Goal: Book appointment/travel/reservation

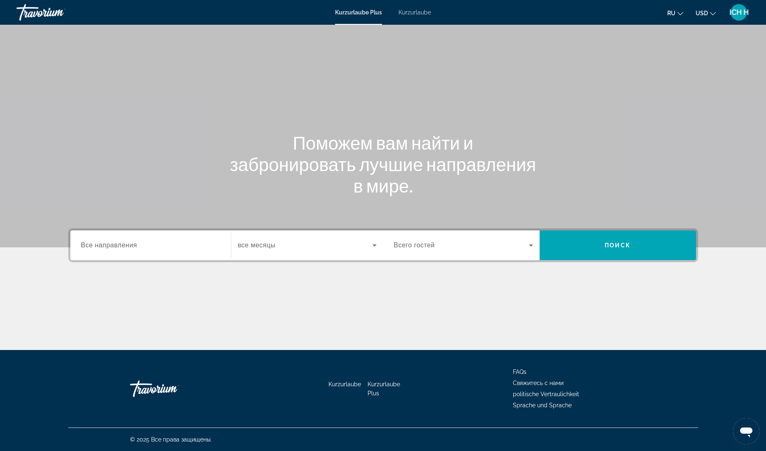
click at [99, 246] on span "Все направления" at bounding box center [109, 244] width 56 height 7
click at [99, 246] on input "Destination Все направления" at bounding box center [150, 246] width 139 height 10
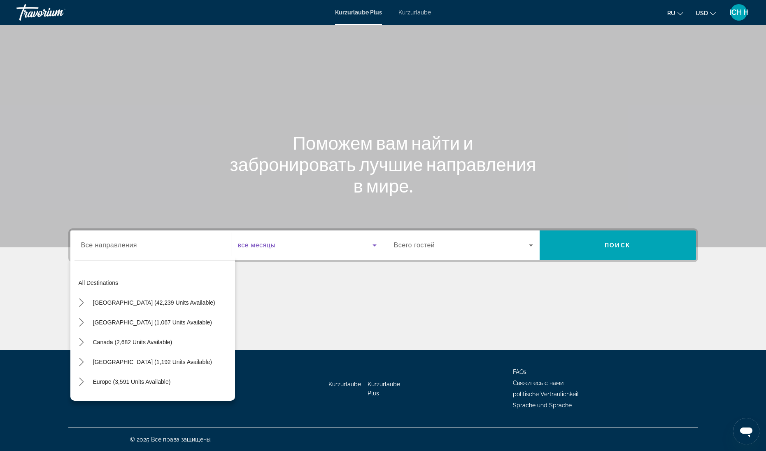
click at [294, 250] on span "Such-Widget" at bounding box center [305, 245] width 135 height 10
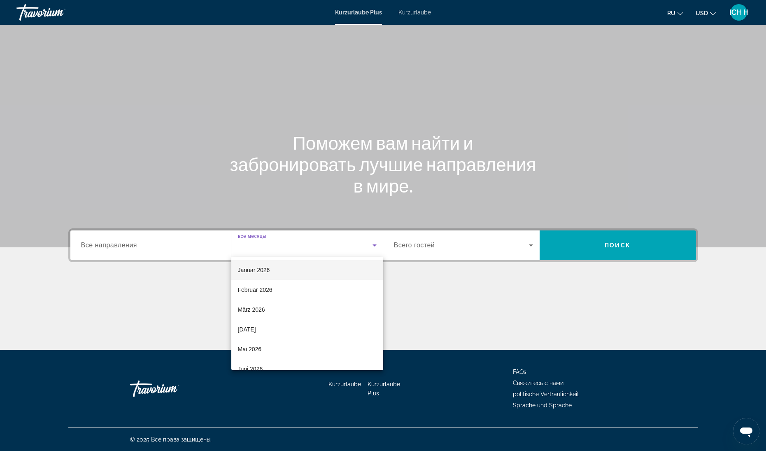
scroll to position [165, 0]
click at [255, 304] on font "Juli 2026" at bounding box center [249, 302] width 23 height 7
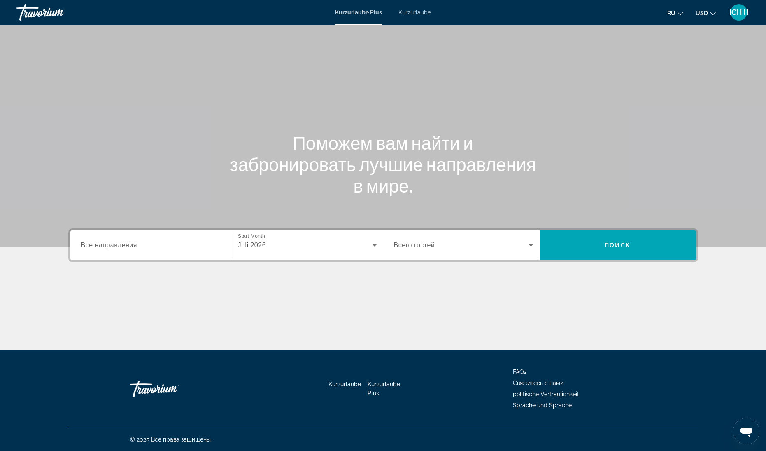
click at [418, 247] on span "Всего гостей" at bounding box center [414, 244] width 41 height 7
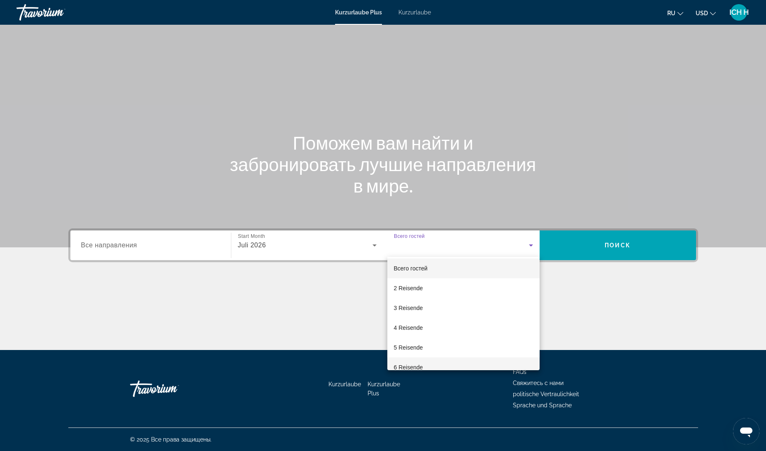
scroll to position [0, 0]
click at [145, 247] on div at bounding box center [383, 225] width 766 height 451
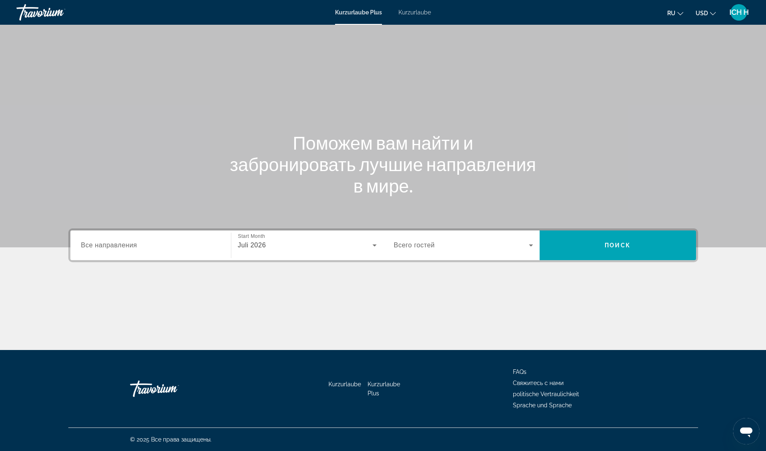
click at [145, 247] on input "Destination Все направления" at bounding box center [150, 246] width 139 height 10
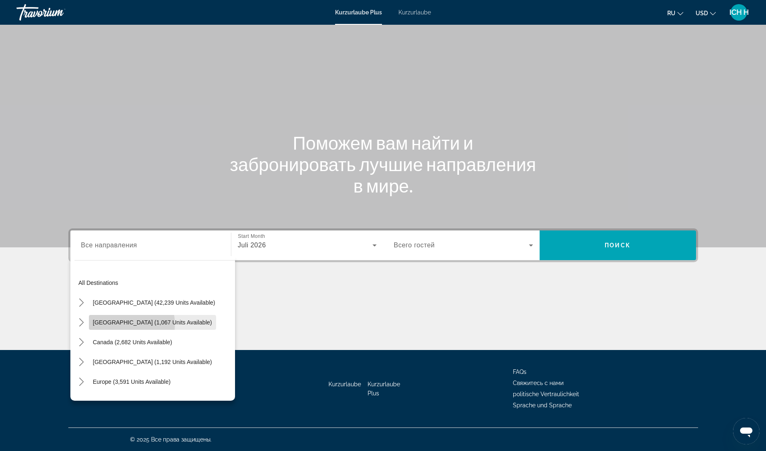
click at [113, 325] on span "[GEOGRAPHIC_DATA] (1,067 units available)" at bounding box center [152, 322] width 119 height 7
type input "**********"
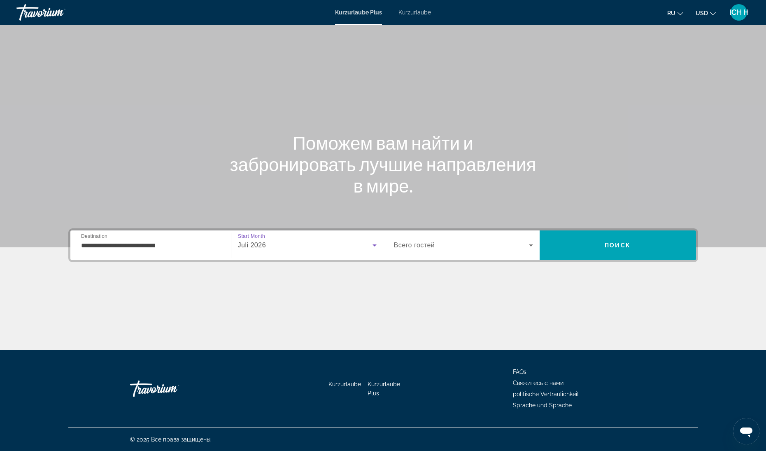
click at [258, 244] on span "Juli 2026" at bounding box center [252, 244] width 28 height 7
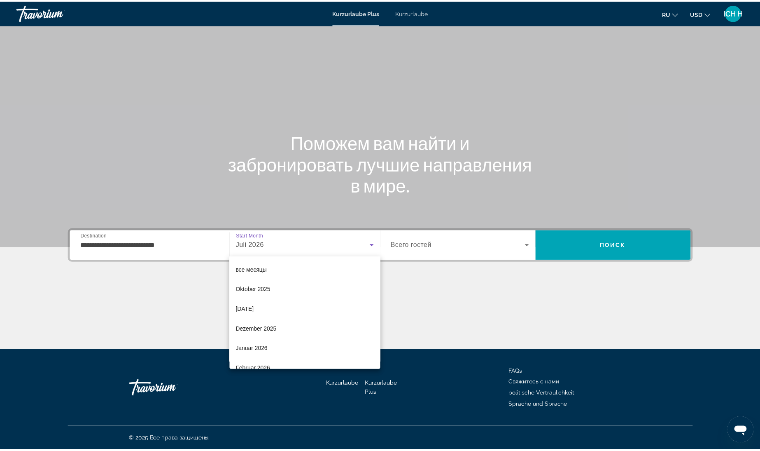
scroll to position [107, 0]
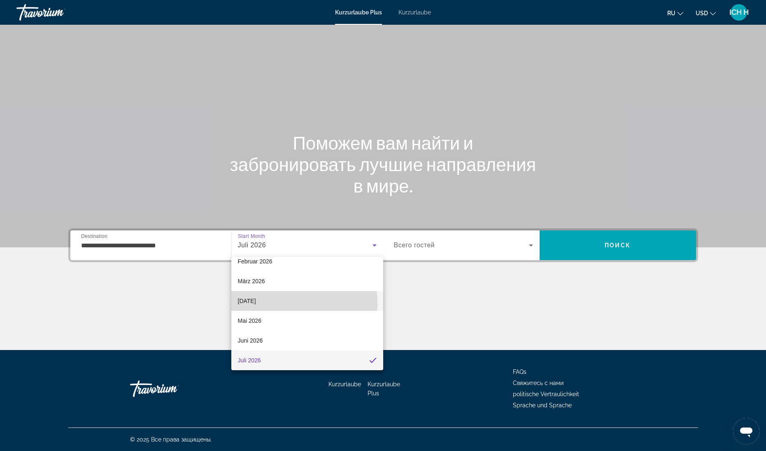
click at [270, 303] on mat-option "[DATE]" at bounding box center [307, 301] width 152 height 20
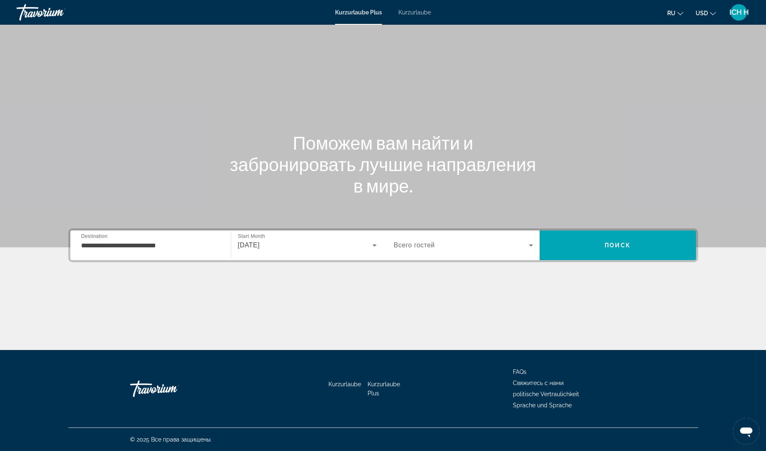
click at [437, 250] on div "Such-Widget" at bounding box center [463, 245] width 139 height 23
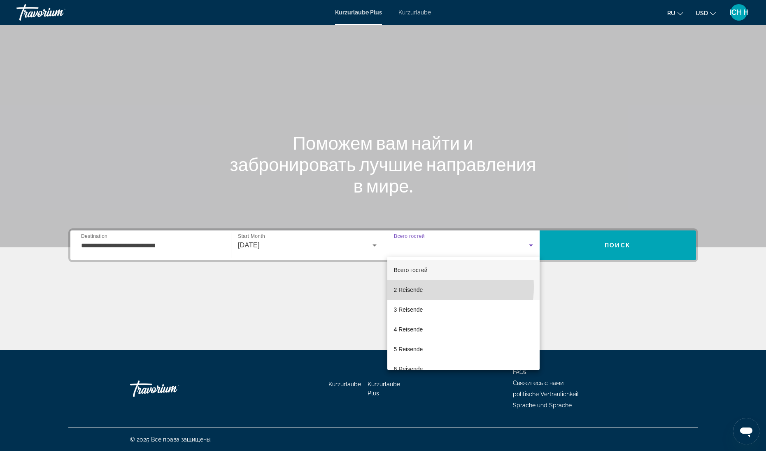
click at [427, 287] on mat-option "2 Reisende" at bounding box center [464, 290] width 152 height 20
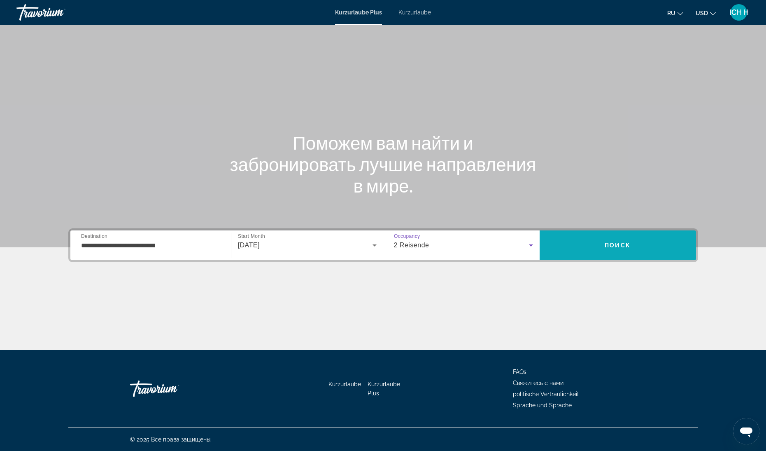
click at [589, 243] on span "Suchen" at bounding box center [618, 245] width 157 height 20
